Goal: Information Seeking & Learning: Learn about a topic

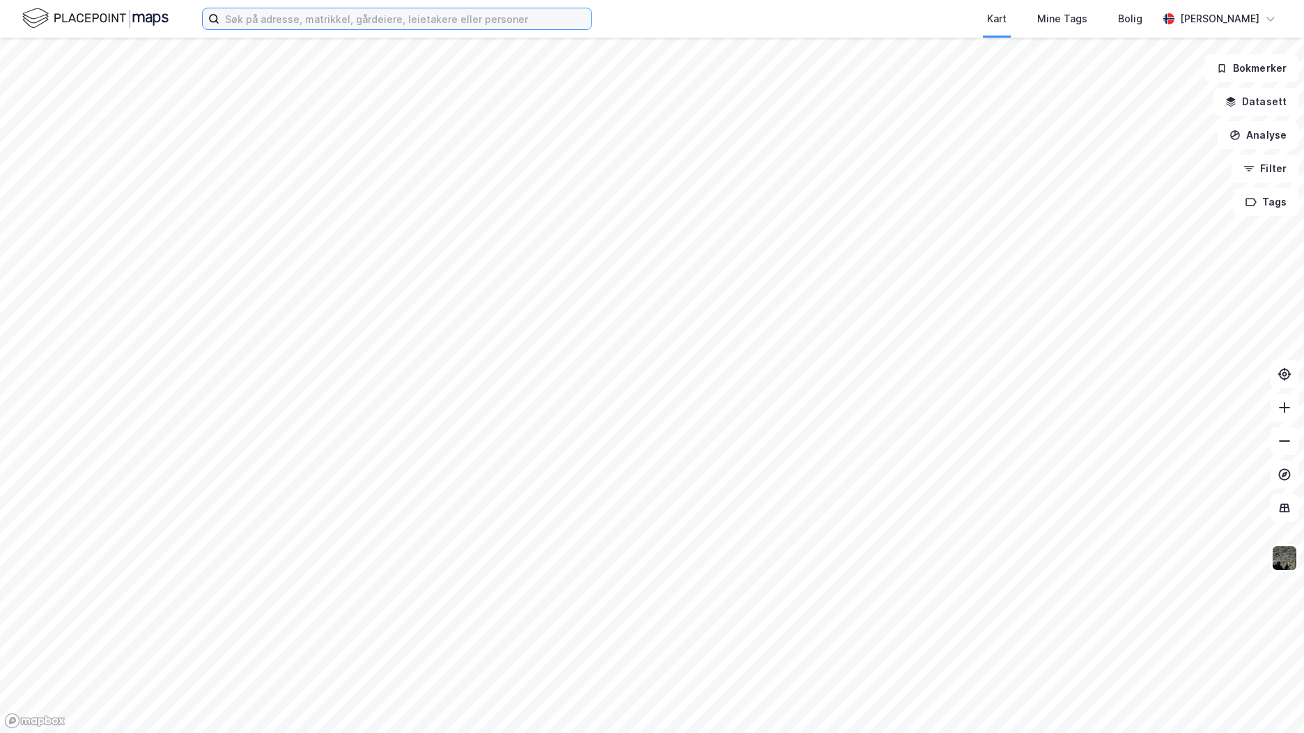
click at [315, 24] on input at bounding box center [405, 18] width 372 height 21
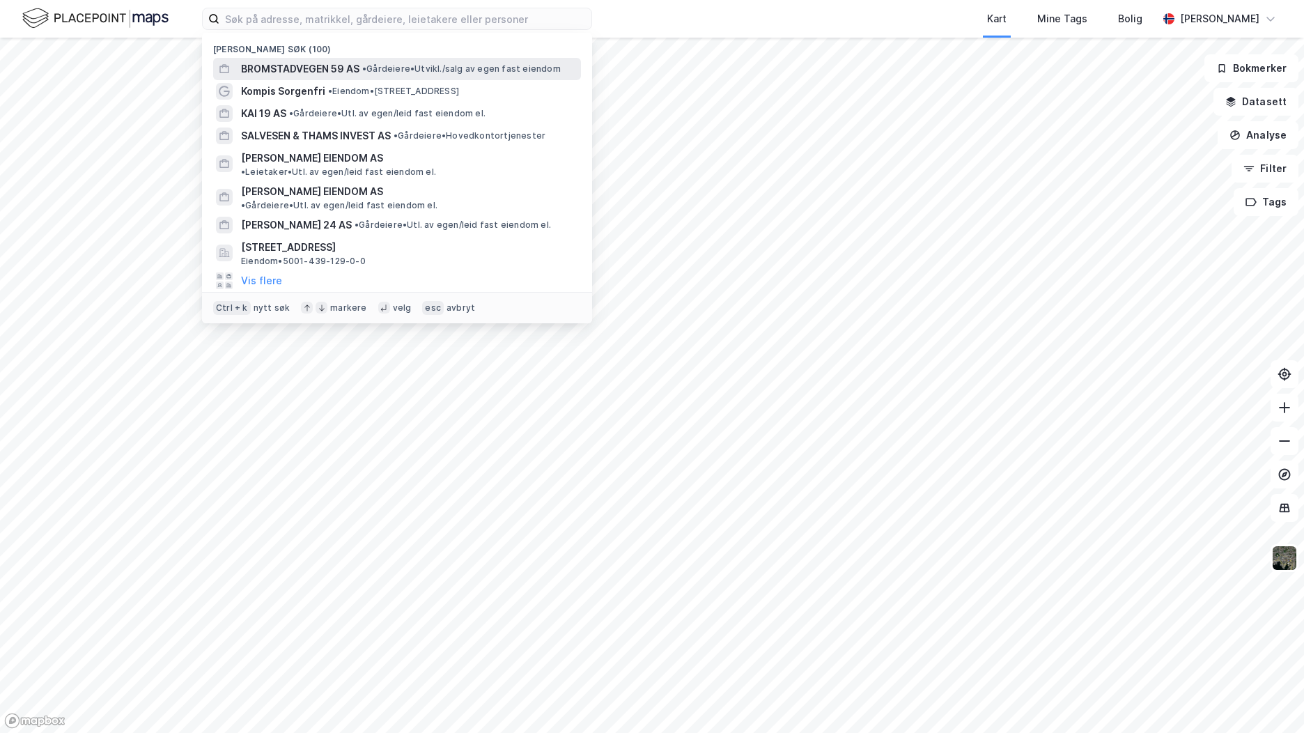
click at [252, 77] on div "BROMSTADVEGEN 59 AS • Gårdeiere • [GEOGRAPHIC_DATA]/salg av egen fast eiendom" at bounding box center [397, 69] width 368 height 22
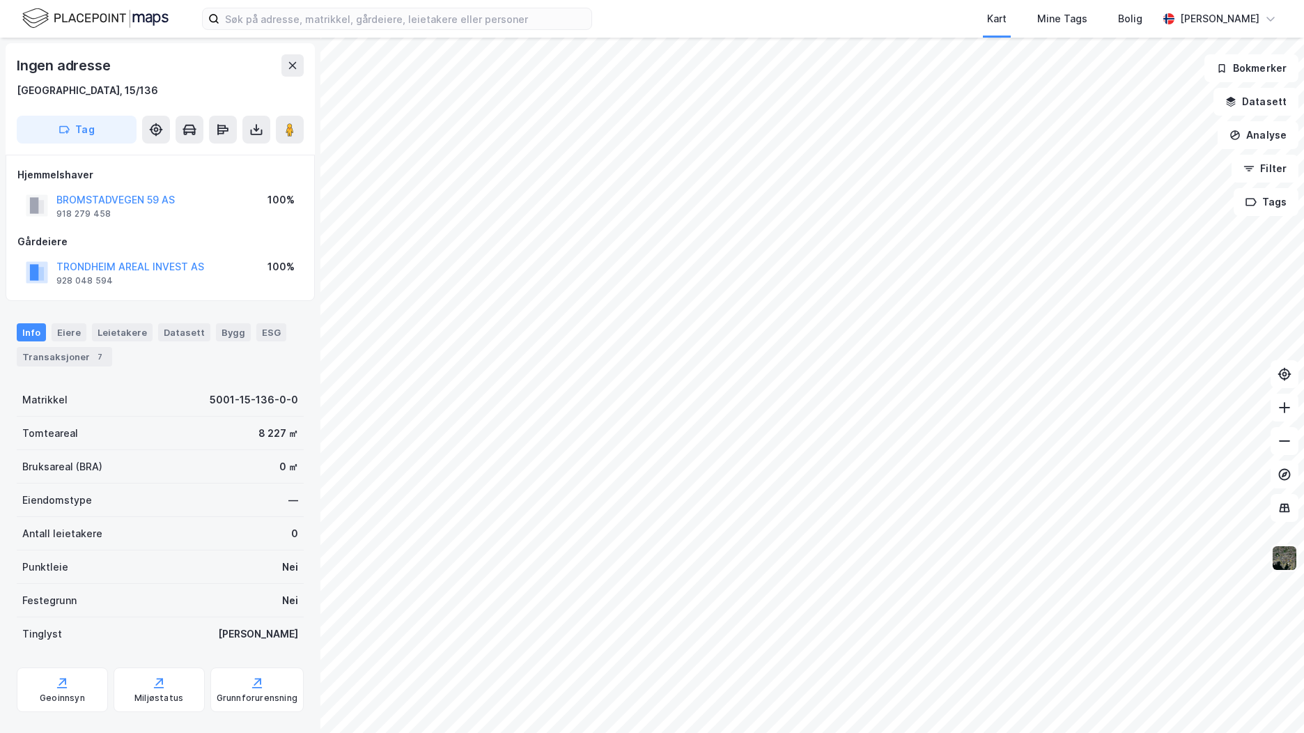
click at [1279, 569] on img at bounding box center [1285, 558] width 26 height 26
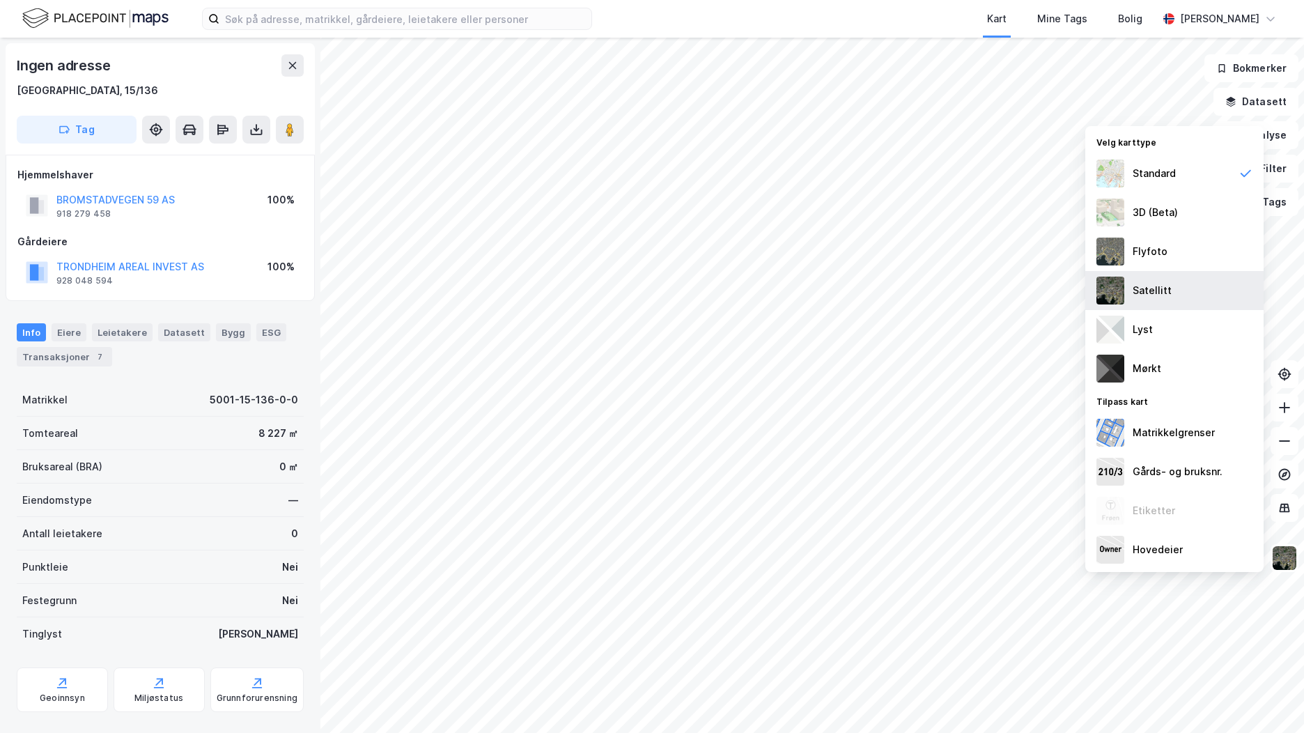
click at [1183, 284] on div "Satellitt" at bounding box center [1175, 290] width 178 height 39
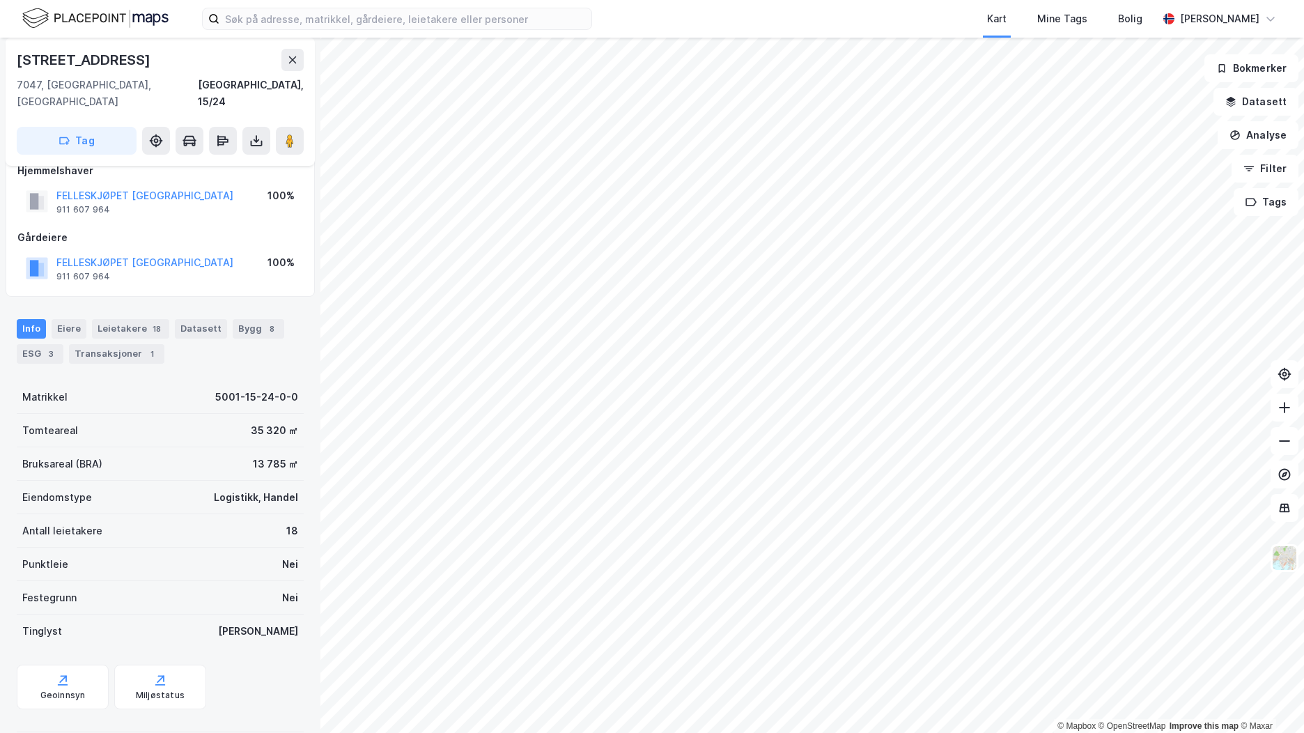
scroll to position [26, 0]
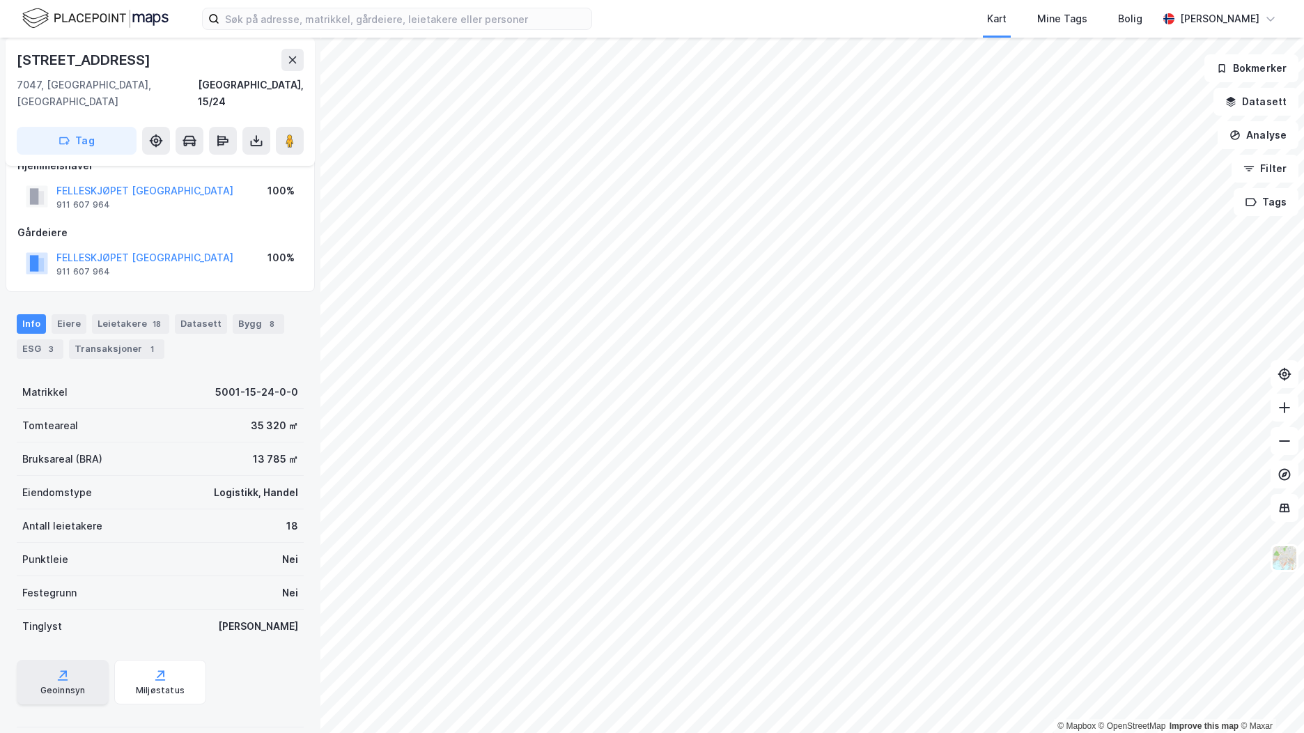
click at [65, 660] on div "Geoinnsyn" at bounding box center [63, 682] width 92 height 45
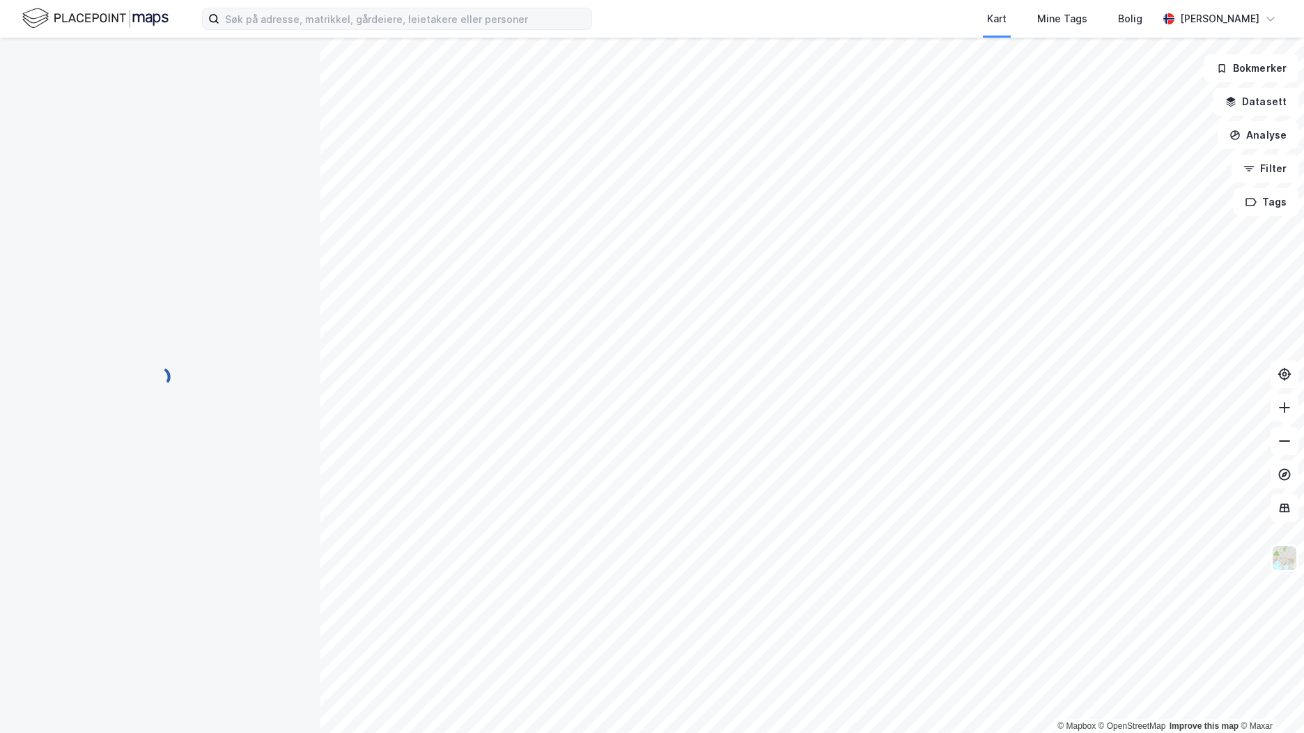
scroll to position [26, 0]
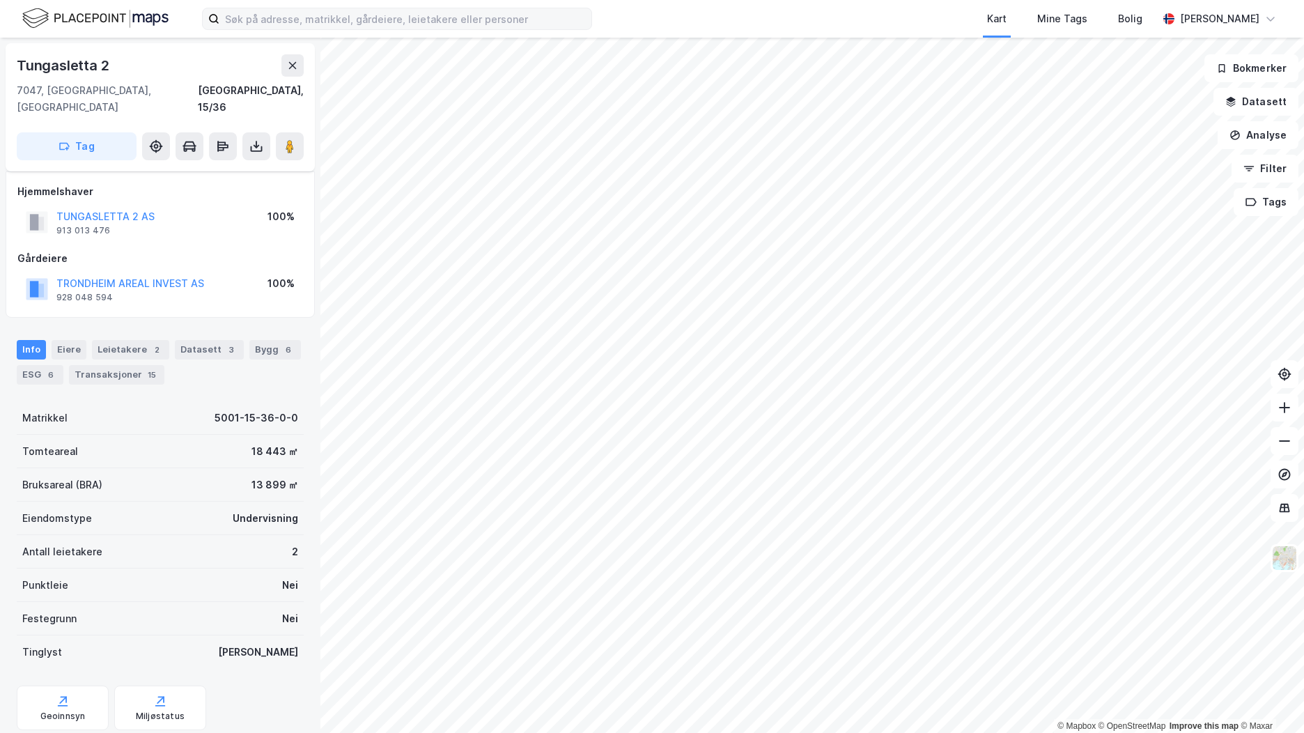
scroll to position [26, 0]
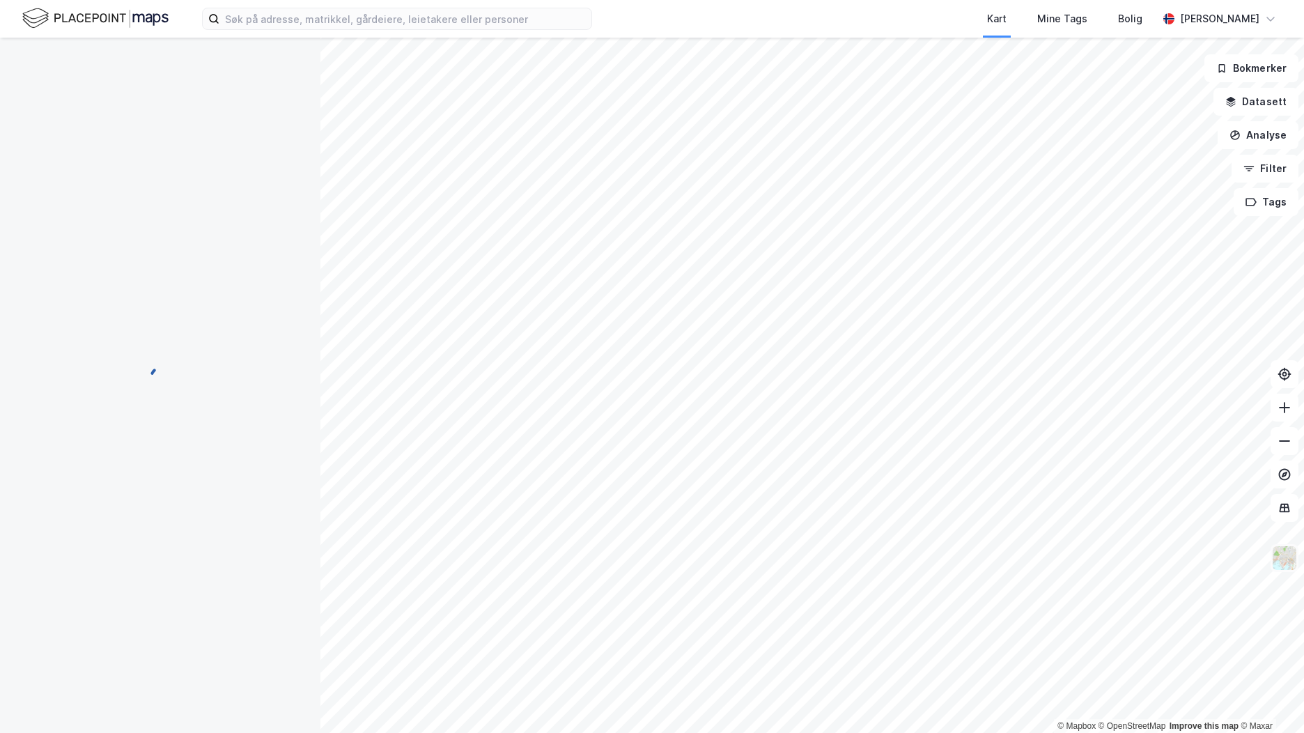
scroll to position [26, 0]
